Goal: Information Seeking & Learning: Learn about a topic

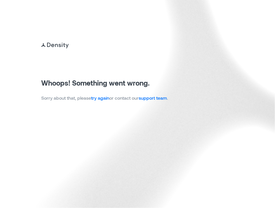
click at [102, 100] on link "try again" at bounding box center [100, 97] width 18 height 5
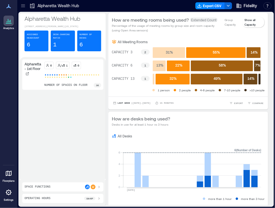
click at [25, 7] on icon at bounding box center [23, 6] width 6 height 6
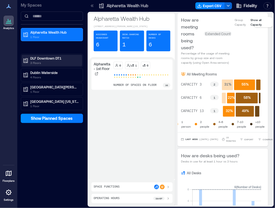
click at [43, 58] on p "DLF Downtown DT1" at bounding box center [54, 58] width 48 height 5
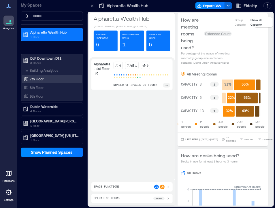
click at [42, 81] on div "7th Floor" at bounding box center [51, 79] width 56 height 6
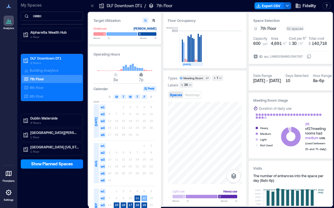
type input "**"
drag, startPoint x: 137, startPoint y: 75, endPoint x: 143, endPoint y: 75, distance: 5.2
click at [143, 75] on span "8p" at bounding box center [143, 75] width 3 height 2
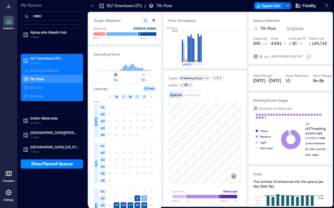
type input "*"
click at [118, 76] on span "9a" at bounding box center [117, 75] width 3 height 2
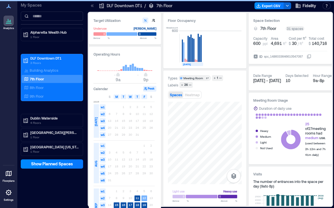
type input "**"
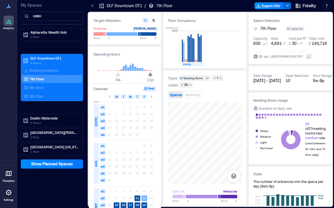
drag, startPoint x: 144, startPoint y: 76, endPoint x: 151, endPoint y: 75, distance: 7.5
click at [151, 75] on span "11p" at bounding box center [149, 75] width 3 height 2
type input "*"
click at [116, 76] on span "8a" at bounding box center [115, 75] width 3 height 2
type input "**"
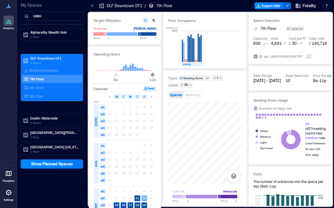
drag, startPoint x: 150, startPoint y: 76, endPoint x: 154, endPoint y: 76, distance: 3.7
click at [154, 76] on span "12a" at bounding box center [152, 75] width 3 height 2
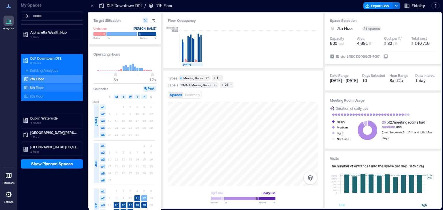
click at [35, 84] on div "8th Floor" at bounding box center [52, 88] width 61 height 8
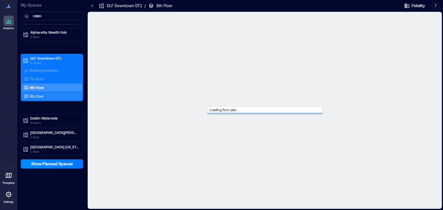
click at [35, 97] on p "9th Floor" at bounding box center [37, 96] width 14 height 5
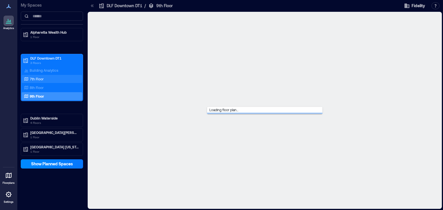
click at [37, 78] on p "7th Floor" at bounding box center [37, 79] width 14 height 5
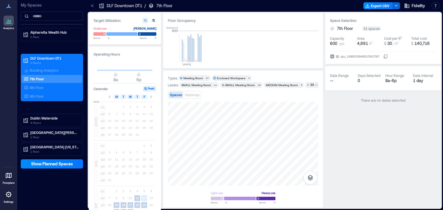
drag, startPoint x: 239, startPoint y: 101, endPoint x: 228, endPoint y: 98, distance: 11.3
click at [228, 98] on div "Types Meeting Room 27 Enclosed Workspace 4 Labels SMALL Meeting Room​ 11 X-SMAL…" at bounding box center [243, 139] width 150 height 128
click at [42, 147] on p "[GEOGRAPHIC_DATA] [US_STATE]" at bounding box center [54, 147] width 48 height 5
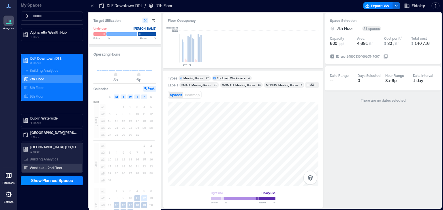
click at [40, 168] on p "Westlake - 2nd Floor" at bounding box center [46, 167] width 33 height 5
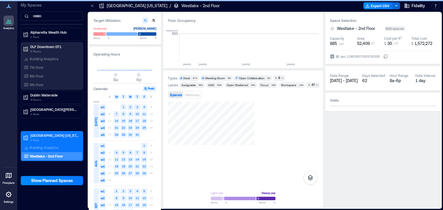
scroll to position [0, 969]
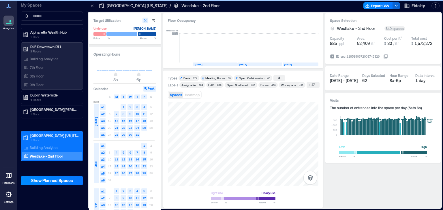
click at [90, 5] on icon at bounding box center [92, 6] width 6 height 6
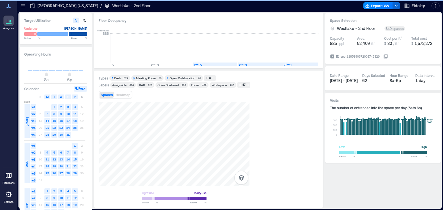
scroll to position [0, 899]
click at [197, 189] on div "Light use Heavy use Below ** % Above ** %" at bounding box center [209, 152] width 220 height 101
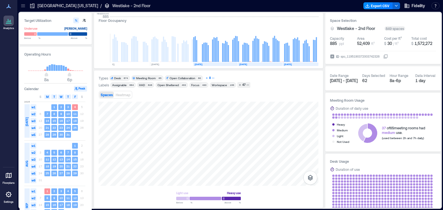
drag, startPoint x: 197, startPoint y: 189, endPoint x: 209, endPoint y: 77, distance: 112.7
click at [209, 77] on div "8" at bounding box center [209, 78] width 3 height 5
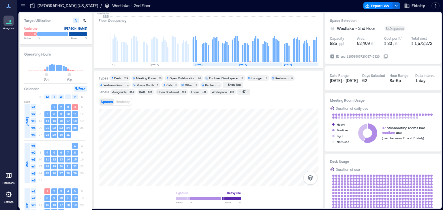
click at [22, 5] on icon at bounding box center [23, 5] width 4 height 1
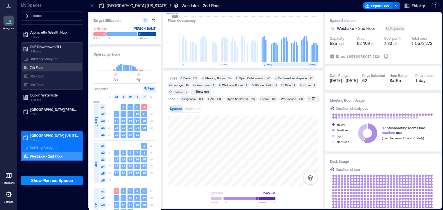
click at [42, 66] on p "7th Floor" at bounding box center [37, 67] width 14 height 5
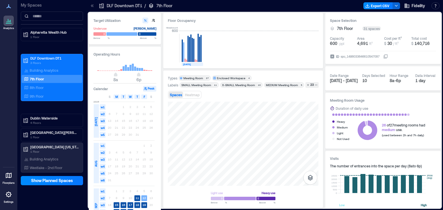
click at [93, 7] on icon at bounding box center [92, 6] width 6 height 6
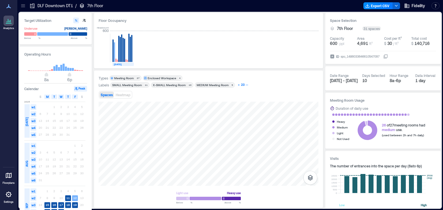
click at [240, 85] on div "23" at bounding box center [242, 84] width 5 height 5
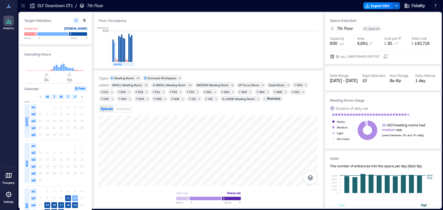
click at [173, 85] on div "X-SMALL Meeting Room" at bounding box center [169, 85] width 33 height 4
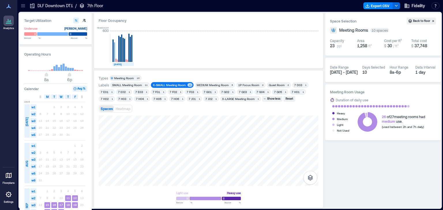
click at [213, 85] on div "MEDIUM Meeting Room" at bounding box center [213, 85] width 32 height 4
click at [174, 84] on div "X-SMALL Meeting Room" at bounding box center [169, 85] width 33 height 4
click at [189, 93] on div "7 F03" at bounding box center [189, 92] width 7 height 4
click at [208, 84] on div "MEDIUM Meeting Room" at bounding box center [213, 85] width 32 height 4
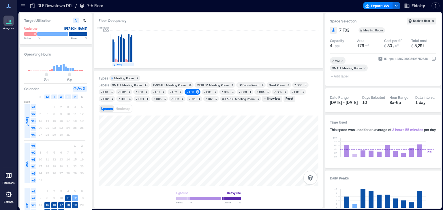
click at [191, 99] on div "7 J01" at bounding box center [192, 99] width 7 height 4
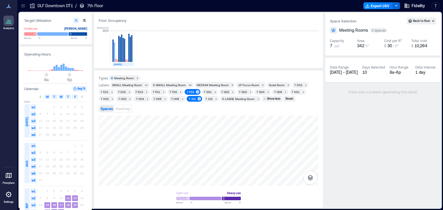
click at [190, 92] on div "7 F03" at bounding box center [189, 92] width 7 height 4
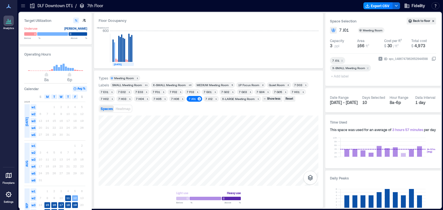
click at [191, 99] on div "7 J01" at bounding box center [192, 99] width 7 height 4
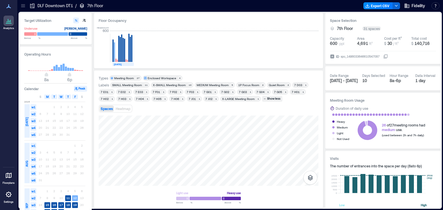
click at [123, 78] on div "Meeting Room" at bounding box center [124, 78] width 20 height 4
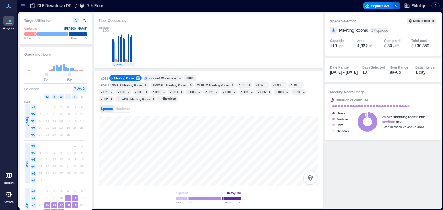
click at [155, 78] on div "Enclosed Workspace" at bounding box center [162, 78] width 29 height 4
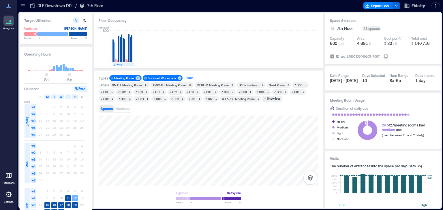
click at [190, 78] on div "Reset" at bounding box center [190, 78] width 10 height 5
click at [24, 6] on icon at bounding box center [23, 6] width 6 height 6
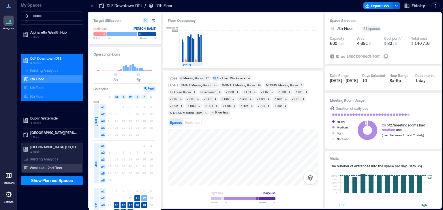
click at [39, 167] on p "Westlake - 2nd Floor" at bounding box center [46, 167] width 33 height 5
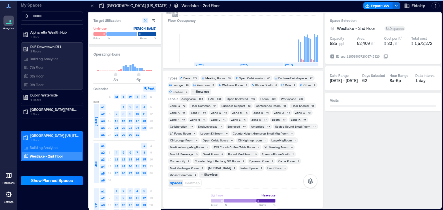
scroll to position [0, 969]
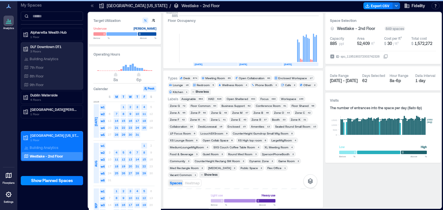
click at [94, 5] on icon at bounding box center [92, 6] width 6 height 6
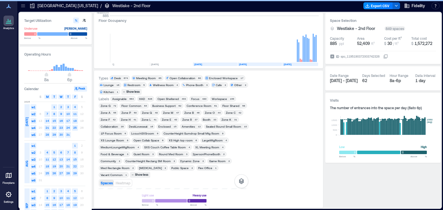
scroll to position [0, 899]
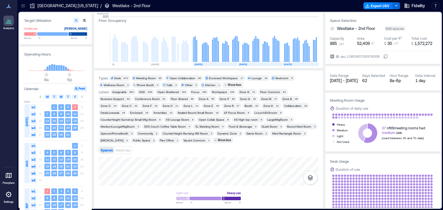
click at [178, 112] on div "Seated Round Small Room" at bounding box center [195, 113] width 35 height 4
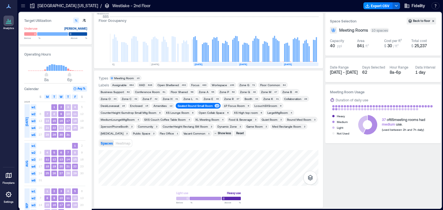
click at [178, 106] on div "Seated Round Small Room" at bounding box center [195, 106] width 35 height 4
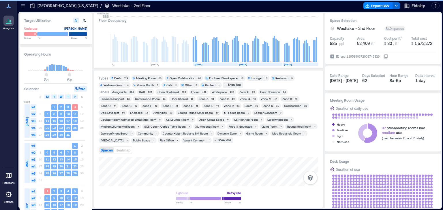
click at [254, 113] on div "LcouchSXSroom" at bounding box center [265, 113] width 23 height 4
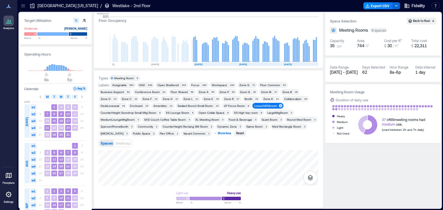
click at [217, 134] on div "Show less" at bounding box center [224, 133] width 15 height 5
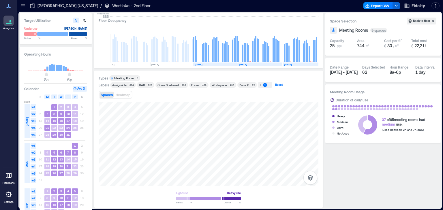
click at [275, 85] on div "Reset" at bounding box center [279, 84] width 10 height 5
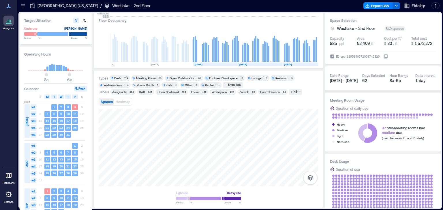
drag, startPoint x: 195, startPoint y: 103, endPoint x: 234, endPoint y: 99, distance: 39.4
click at [234, 99] on div "Spaces Heatmap" at bounding box center [209, 102] width 220 height 12
drag, startPoint x: 191, startPoint y: 103, endPoint x: 206, endPoint y: 97, distance: 16.2
click at [206, 97] on div "Spaces Heatmap" at bounding box center [209, 102] width 220 height 12
drag, startPoint x: 169, startPoint y: 105, endPoint x: 215, endPoint y: 101, distance: 46.0
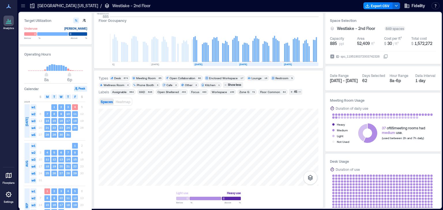
click at [215, 101] on div "Spaces Heatmap" at bounding box center [209, 102] width 220 height 12
click at [21, 5] on icon at bounding box center [23, 6] width 6 height 6
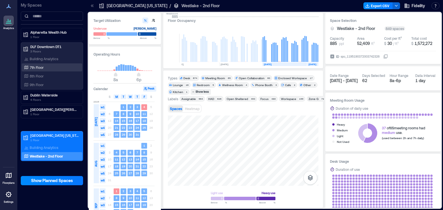
click at [36, 68] on p "7th Floor" at bounding box center [37, 67] width 14 height 5
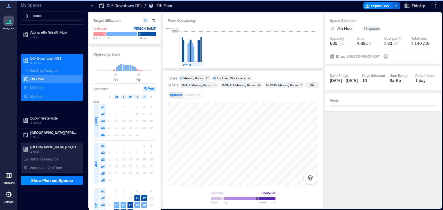
click at [93, 6] on icon at bounding box center [92, 5] width 1 height 3
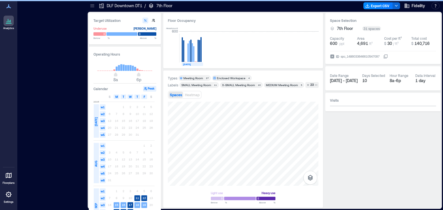
click at [92, 7] on icon at bounding box center [92, 6] width 6 height 6
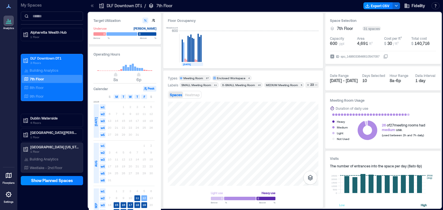
click at [93, 6] on icon at bounding box center [92, 6] width 6 height 6
